Goal: Navigation & Orientation: Find specific page/section

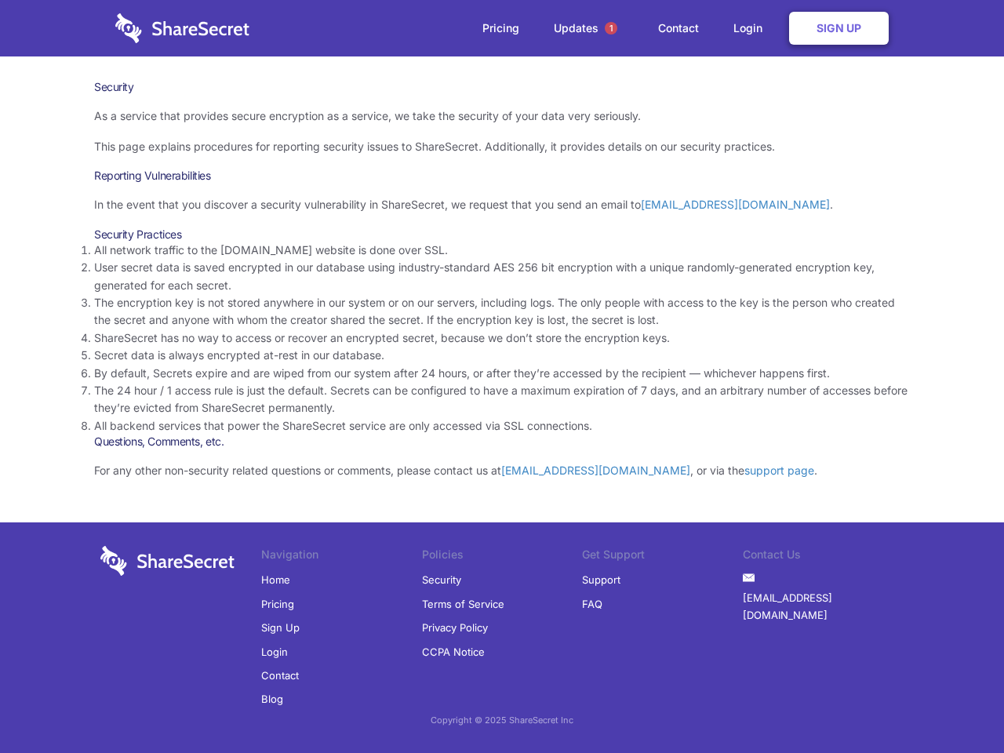
click at [502, 377] on li "By default, Secrets expire and are wiped from our system after 24 hours, or aft…" at bounding box center [502, 373] width 816 height 17
click at [611, 28] on span "1" at bounding box center [611, 28] width 13 height 13
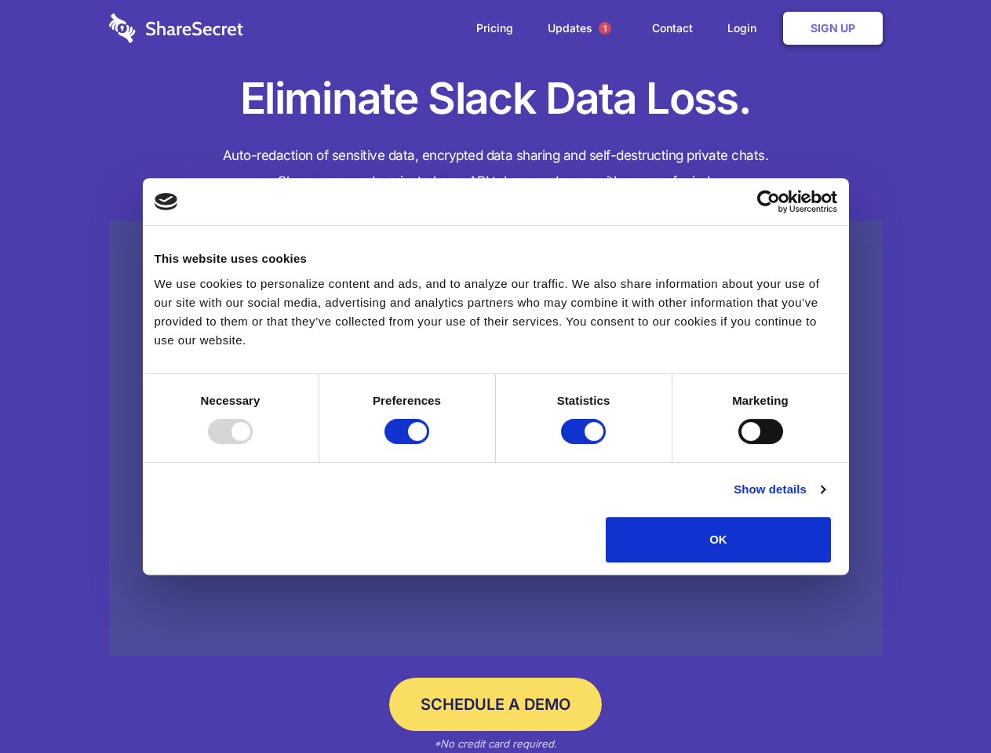
click at [253, 444] on div at bounding box center [230, 431] width 45 height 25
click at [429, 444] on input "Preferences" at bounding box center [406, 431] width 45 height 25
checkbox input "false"
click at [585, 444] on input "Statistics" at bounding box center [583, 431] width 45 height 25
checkbox input "false"
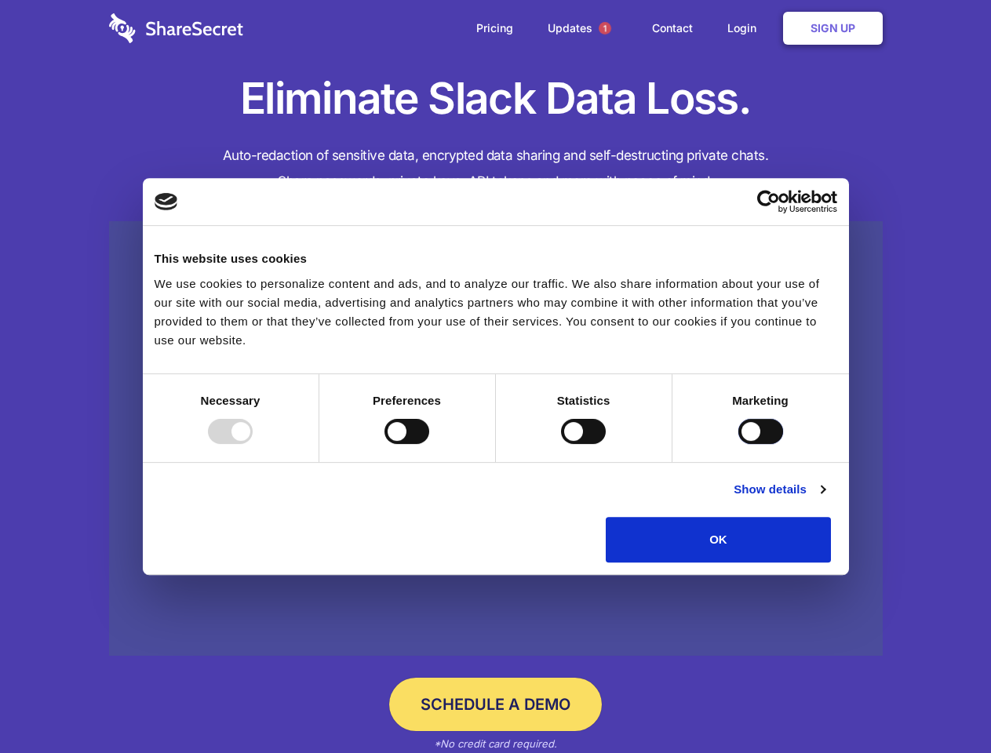
click at [738, 444] on input "Marketing" at bounding box center [760, 431] width 45 height 25
checkbox input "true"
click at [825, 499] on link "Show details" at bounding box center [779, 489] width 91 height 19
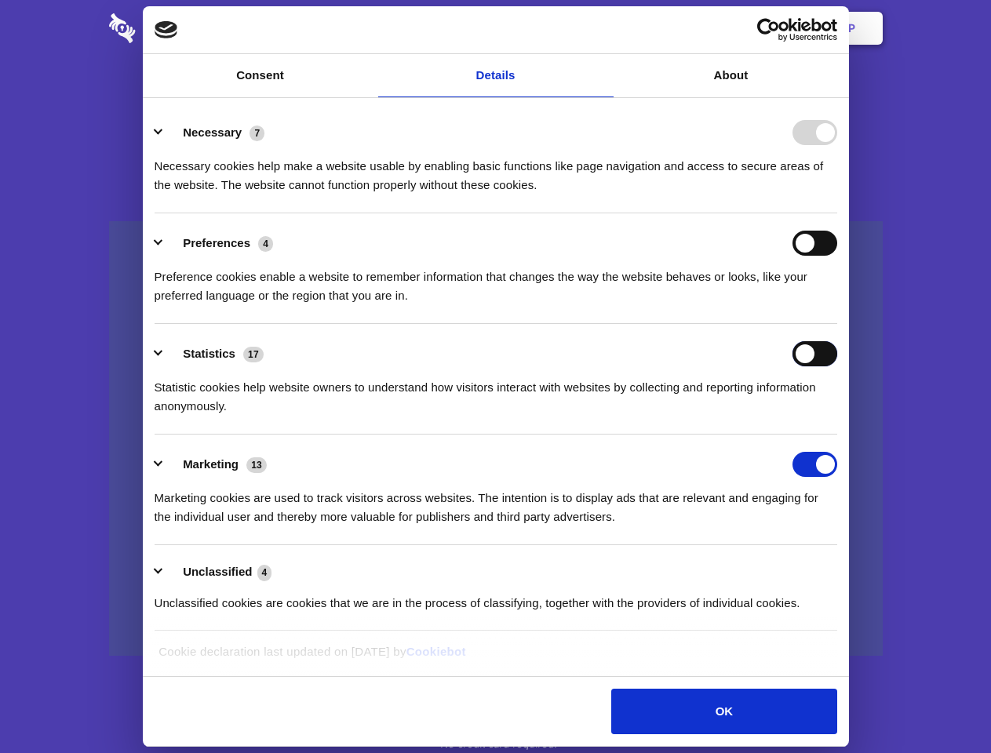
click at [837, 416] on div "Statistics 17 Statistic cookies help website owners to understand how visitors …" at bounding box center [496, 378] width 683 height 75
click at [604, 28] on span "1" at bounding box center [605, 28] width 13 height 13
